Goal: Navigation & Orientation: Go to known website

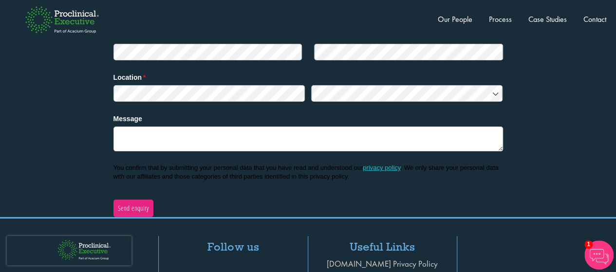
scroll to position [3756, 0]
